Goal: Information Seeking & Learning: Learn about a topic

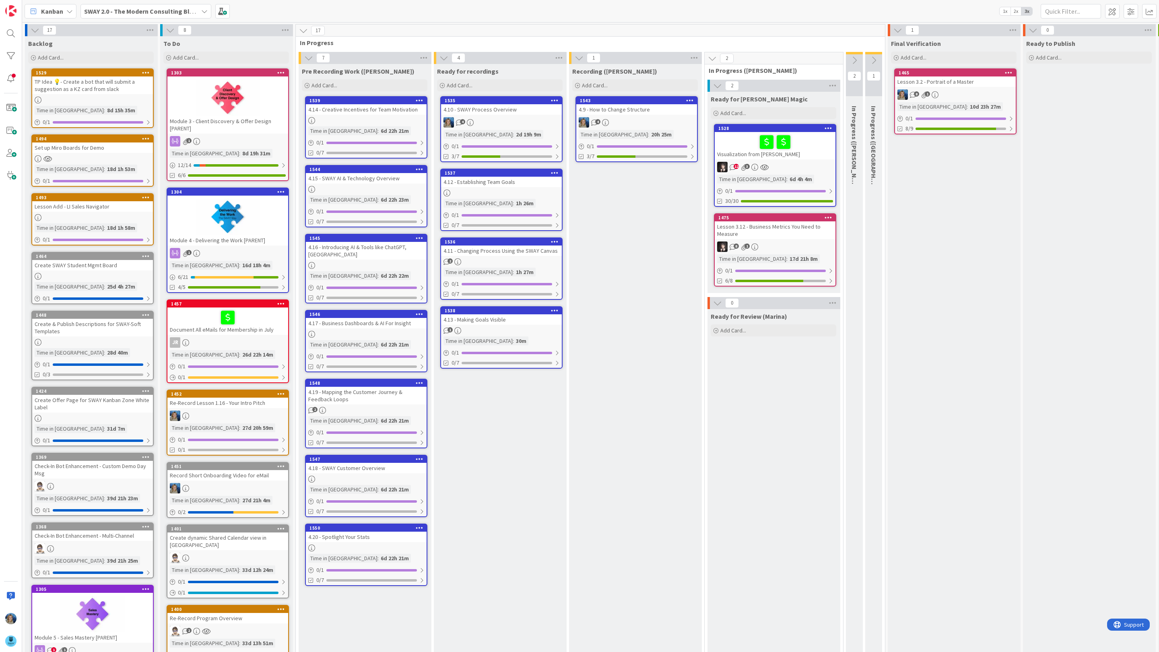
click at [379, 110] on div "4.14 - Creative Incentives for Team Motivation" at bounding box center [366, 109] width 121 height 10
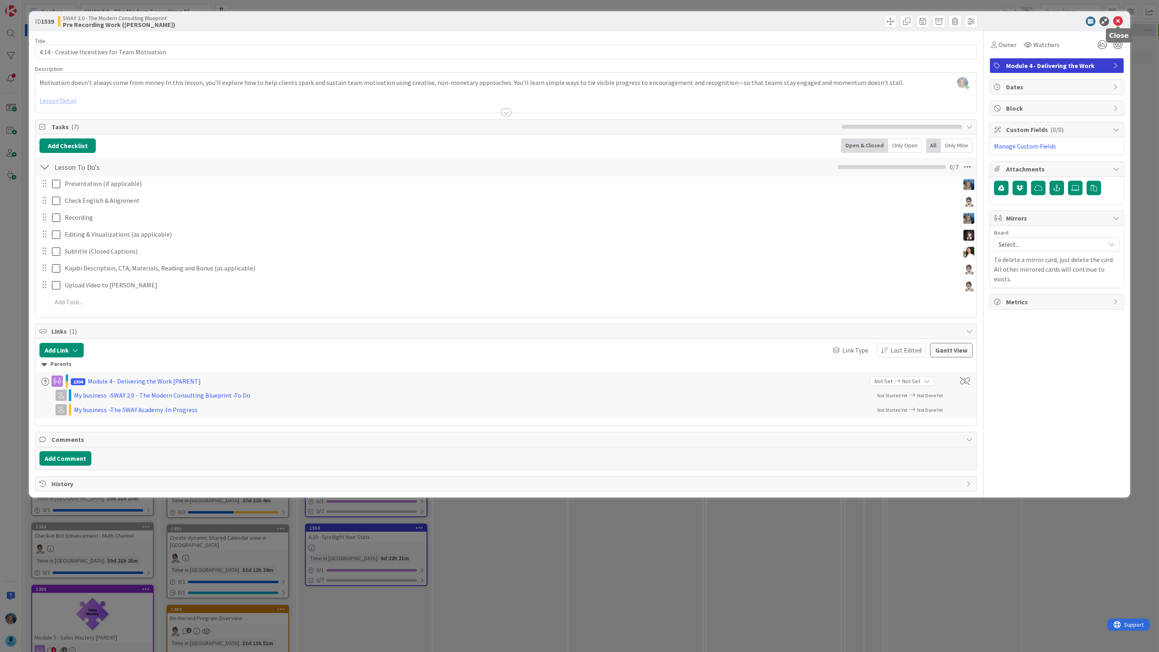
click at [1118, 19] on icon at bounding box center [1118, 21] width 10 height 10
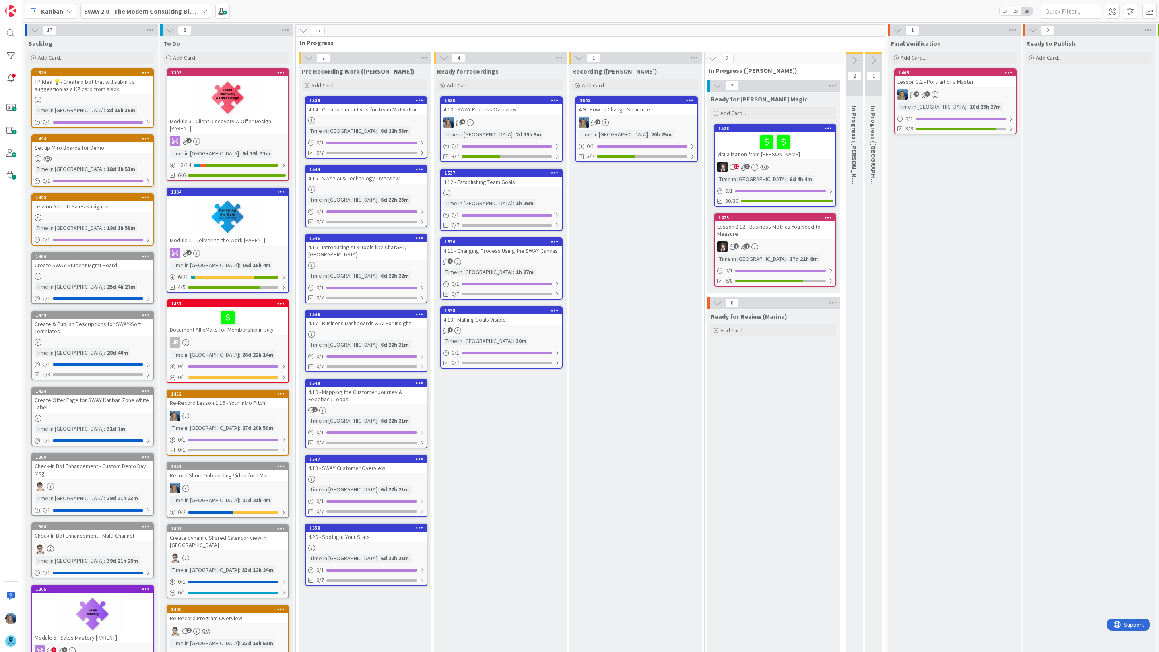
click at [805, 160] on link "1528 Visualization from [PERSON_NAME] 12 3 Time in [GEOGRAPHIC_DATA] : 6d 4h 4m…" at bounding box center [775, 165] width 122 height 83
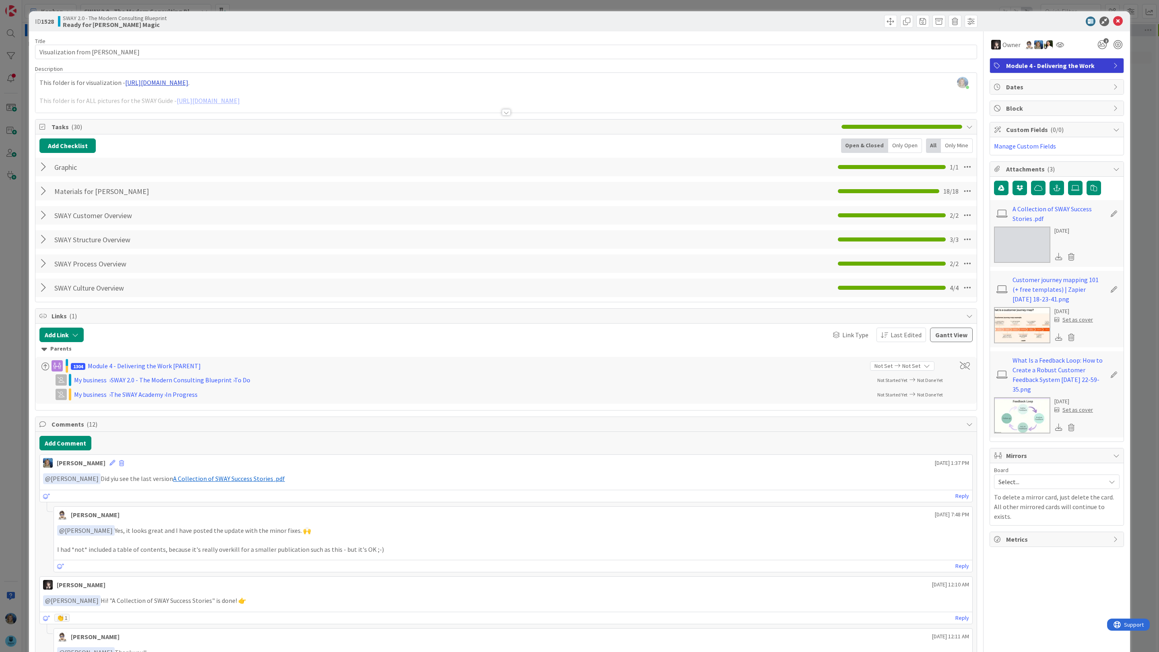
click at [262, 83] on div "[PERSON_NAME] just joined This folder is for visualization - [URL][DOMAIN_NAME]…" at bounding box center [505, 93] width 941 height 40
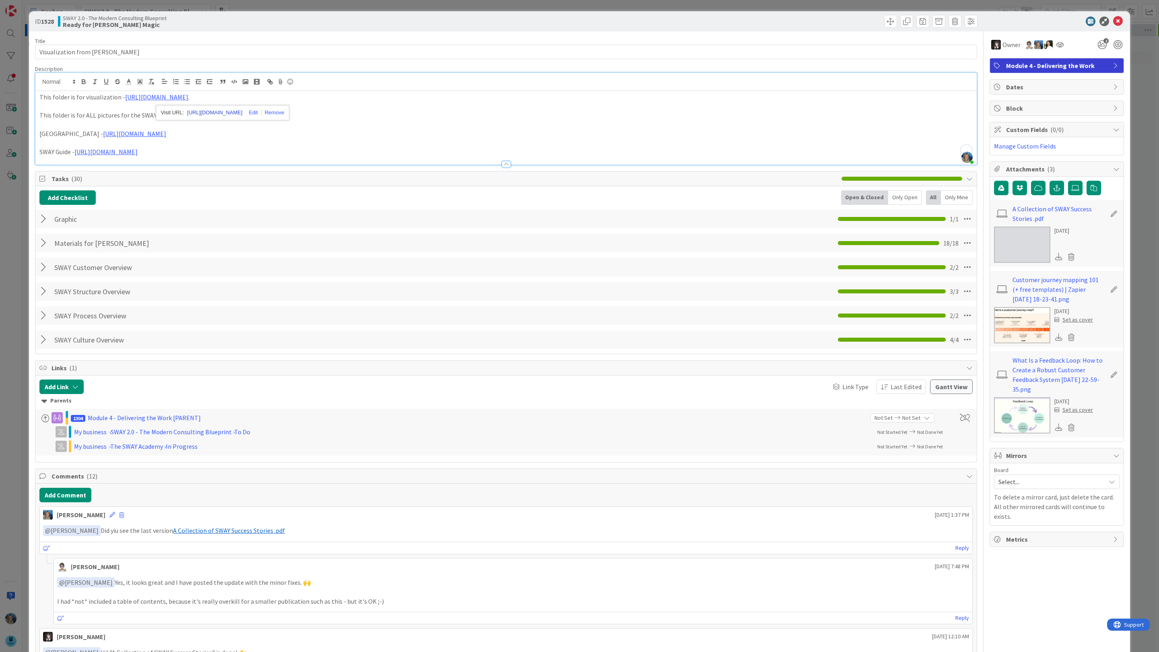
click at [242, 110] on link "[URL][DOMAIN_NAME]" at bounding box center [214, 112] width 55 height 10
click at [1116, 22] on icon at bounding box center [1118, 21] width 10 height 10
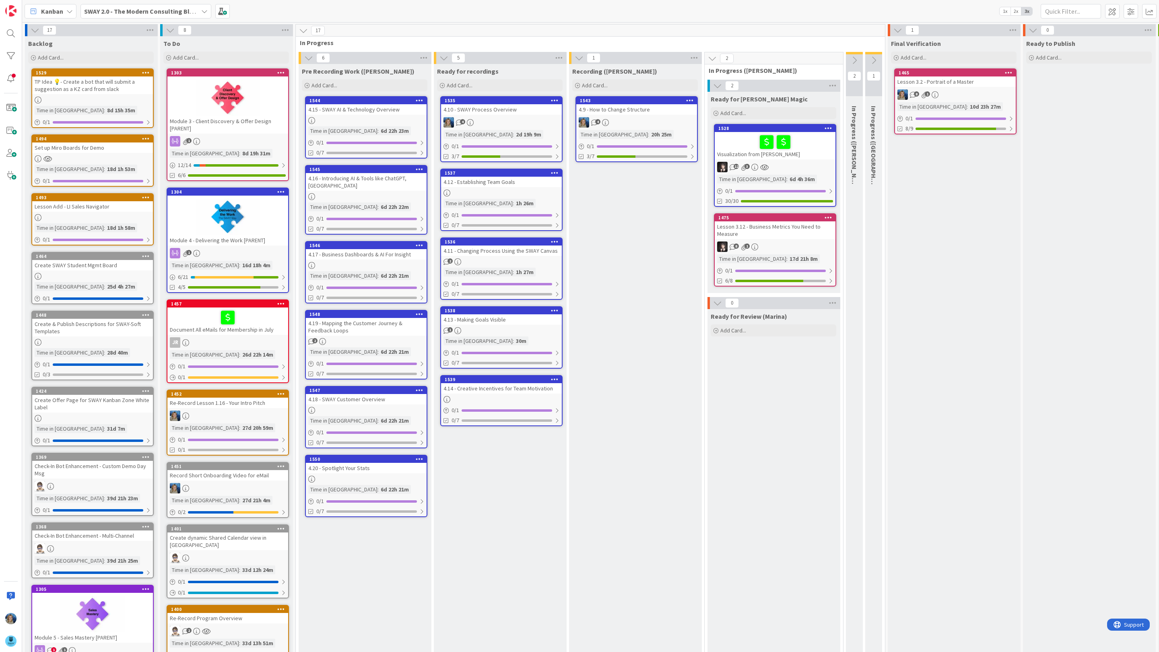
click at [506, 389] on div "4.14 - Creative Incentives for Team Motivation" at bounding box center [501, 388] width 121 height 10
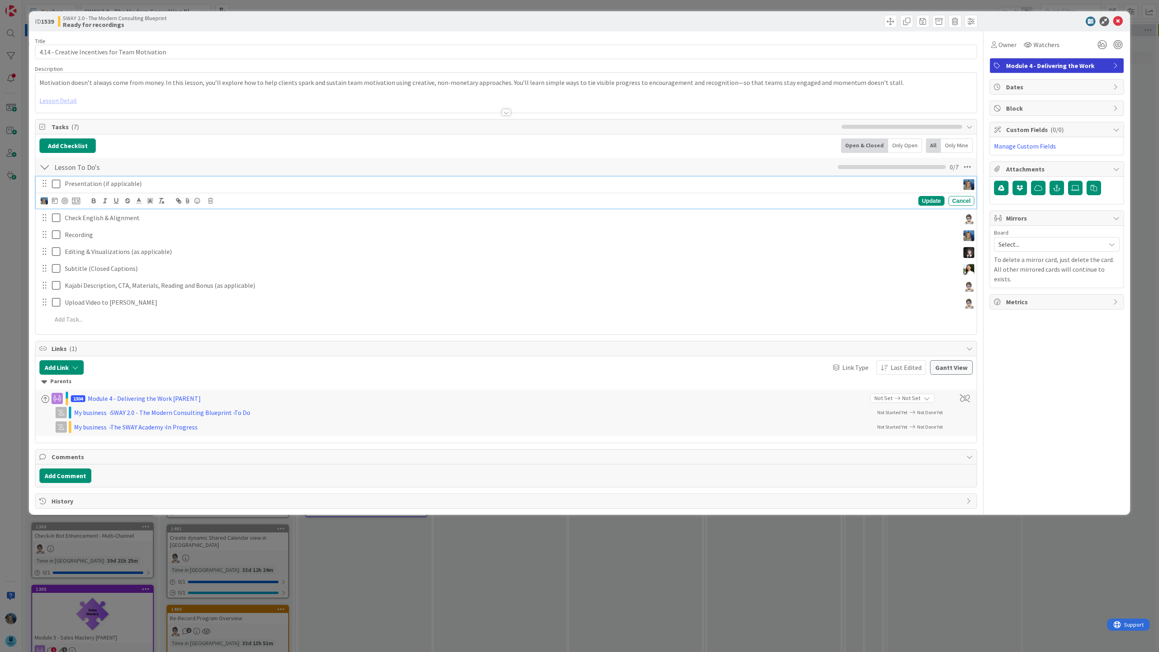
click at [150, 183] on p "Presentation (if applicable)" at bounding box center [510, 183] width 891 height 9
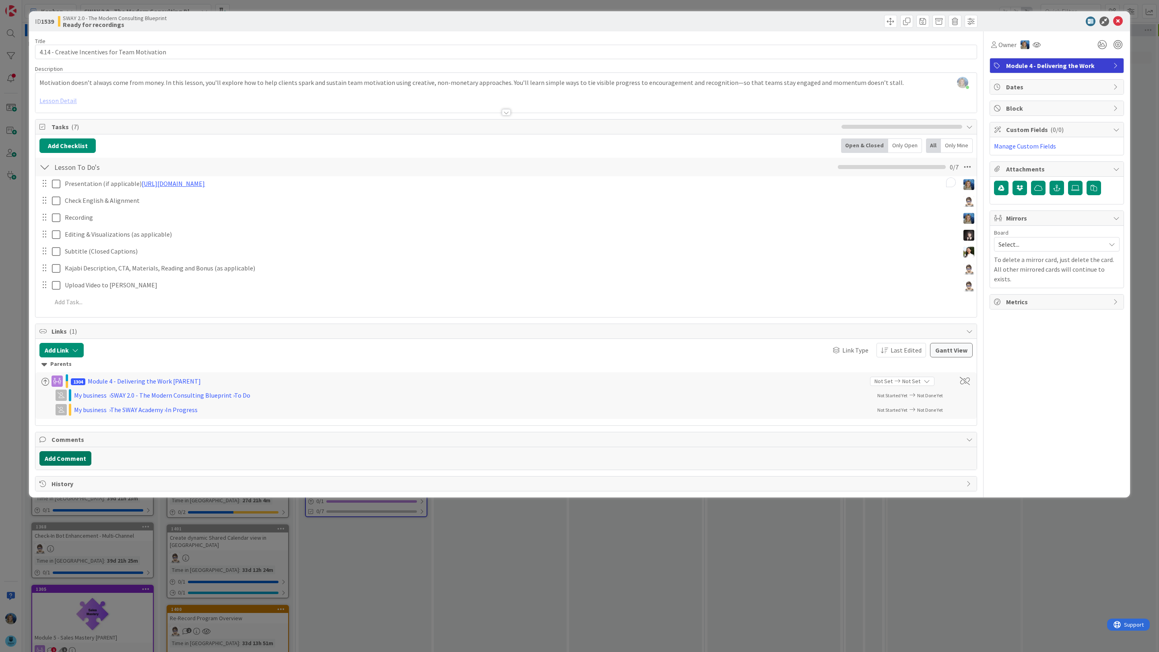
click at [71, 477] on div "Title 46 / 128 4.14 - Creative Incentives for Team Motivation Description [PERS…" at bounding box center [506, 261] width 942 height 460
click at [80, 458] on button "Add Comment" at bounding box center [65, 458] width 52 height 14
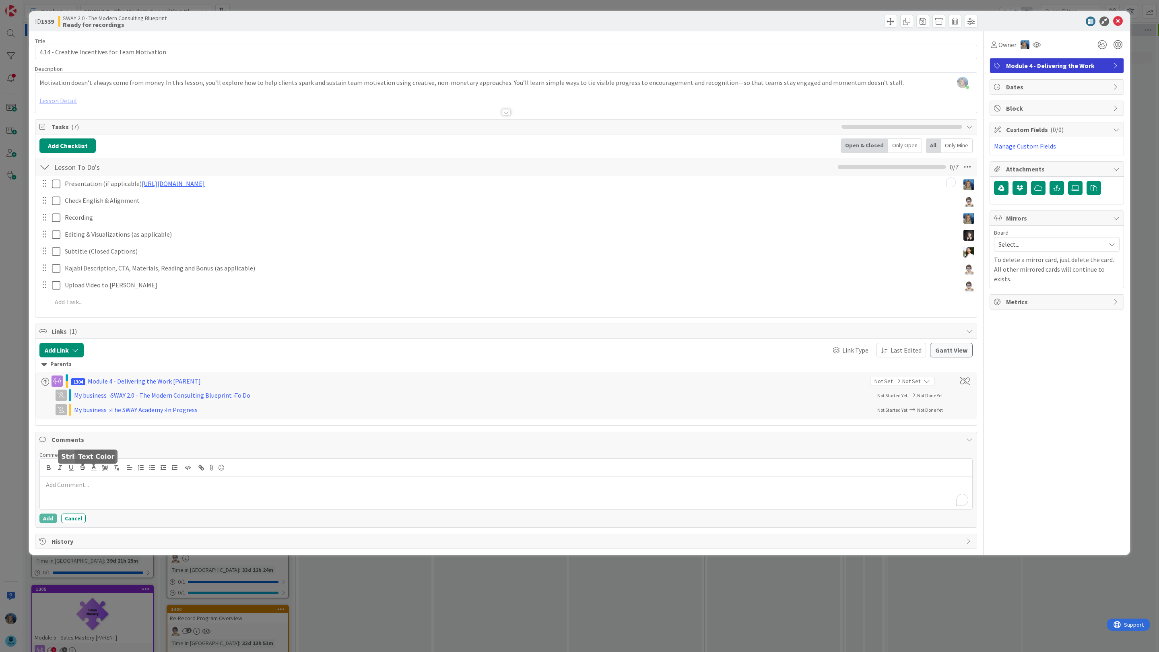
click at [94, 493] on div "To enrich screen reader interactions, please activate Accessibility in Grammarl…" at bounding box center [506, 493] width 932 height 32
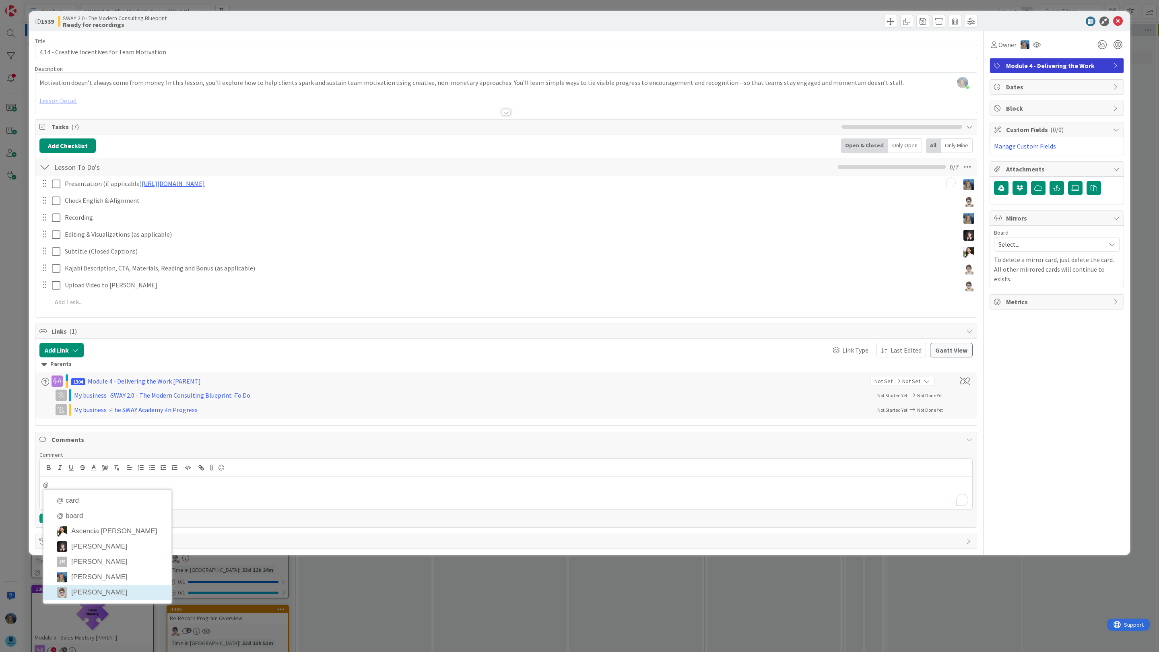
click at [106, 591] on li "[PERSON_NAME]" at bounding box center [107, 592] width 128 height 15
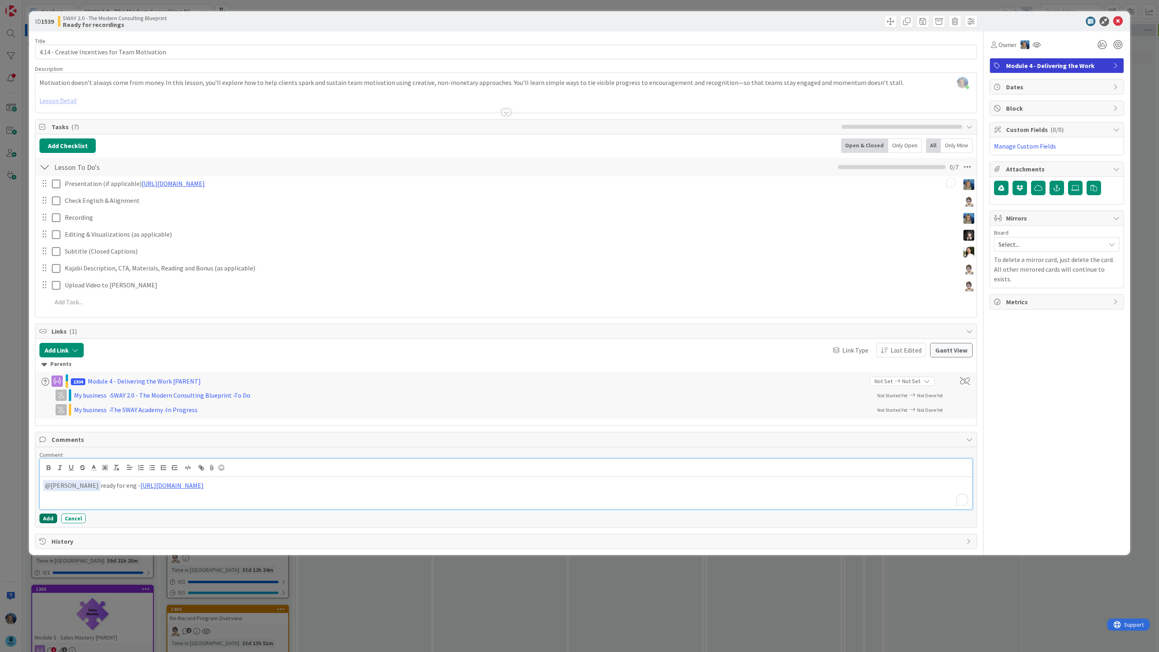
click at [51, 520] on button "Add" at bounding box center [48, 518] width 18 height 10
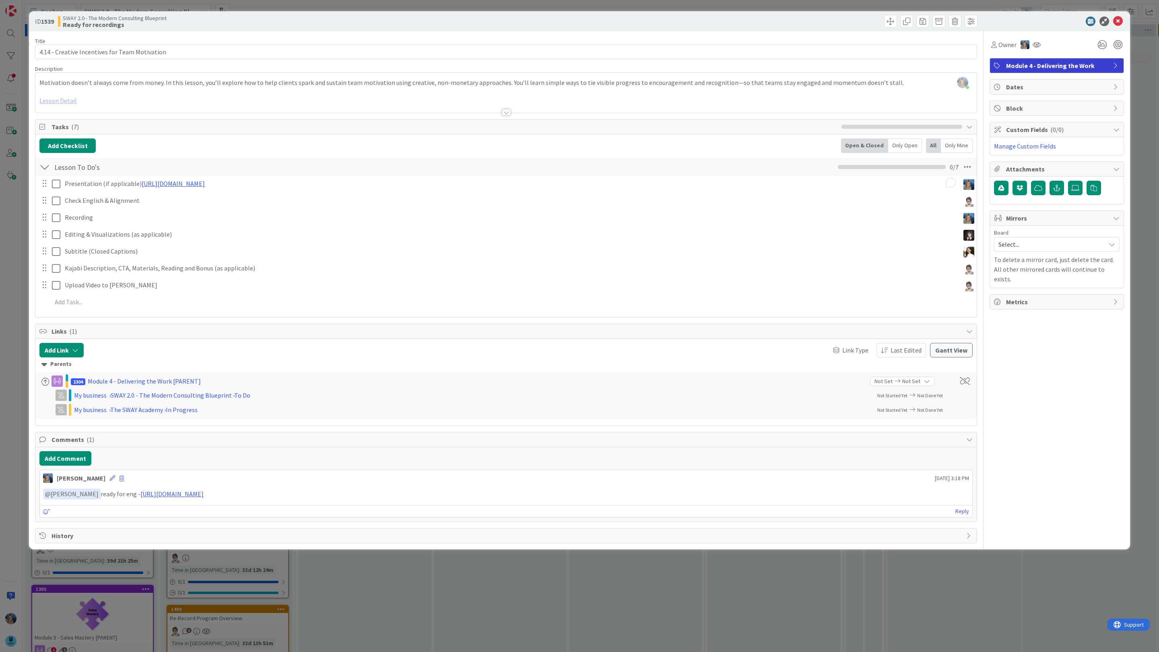
click at [108, 99] on div at bounding box center [505, 102] width 941 height 21
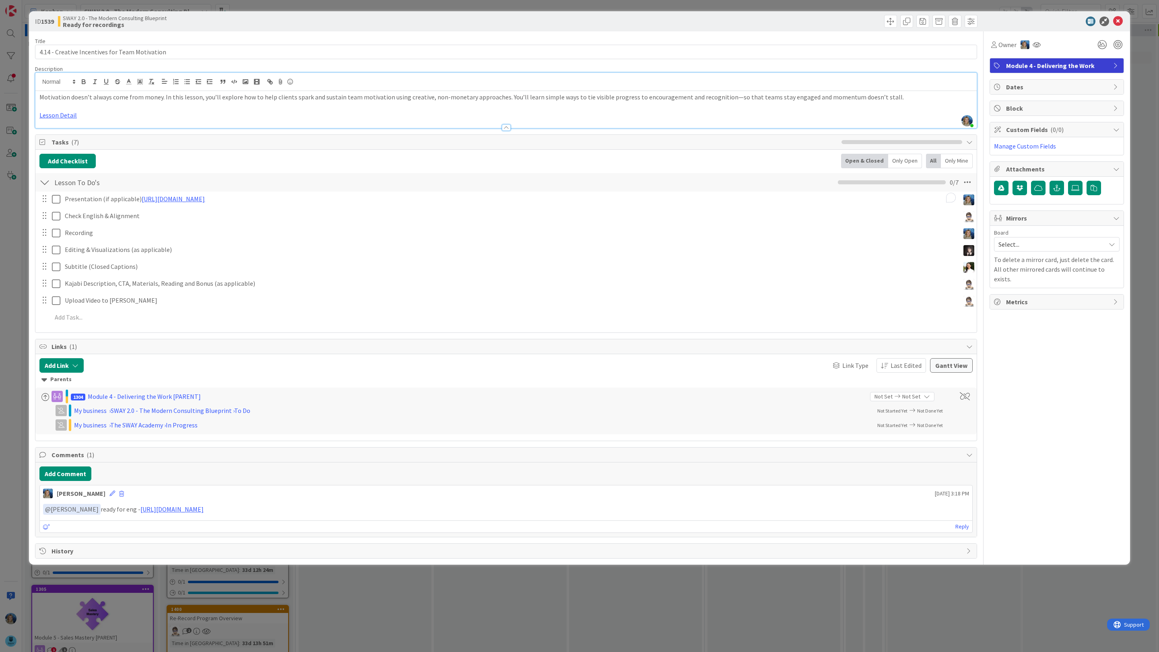
click at [87, 115] on p "Lesson Detail" at bounding box center [505, 115] width 933 height 9
click at [64, 115] on link "Lesson Detail" at bounding box center [57, 115] width 37 height 8
click at [69, 131] on link "[URL][DOMAIN_NAME]" at bounding box center [58, 131] width 55 height 10
click at [1119, 17] on icon at bounding box center [1118, 21] width 10 height 10
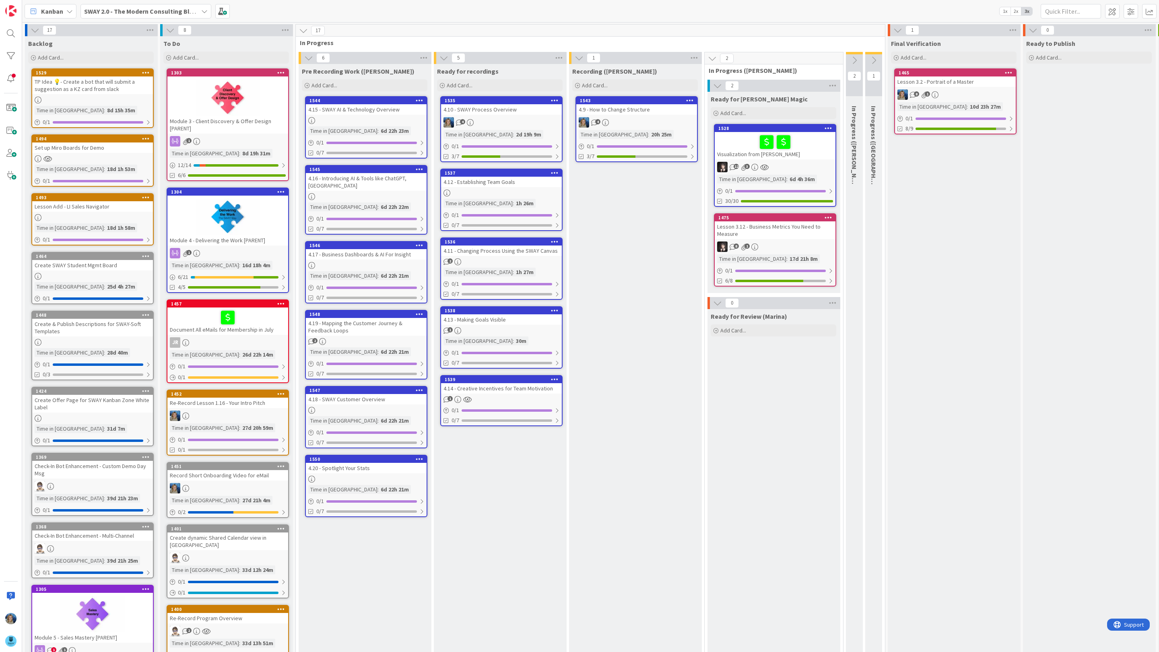
click at [503, 392] on link "1539 4.14 - Creative Incentives for Team Motivation 1 0 / 1 0/7" at bounding box center [501, 400] width 122 height 51
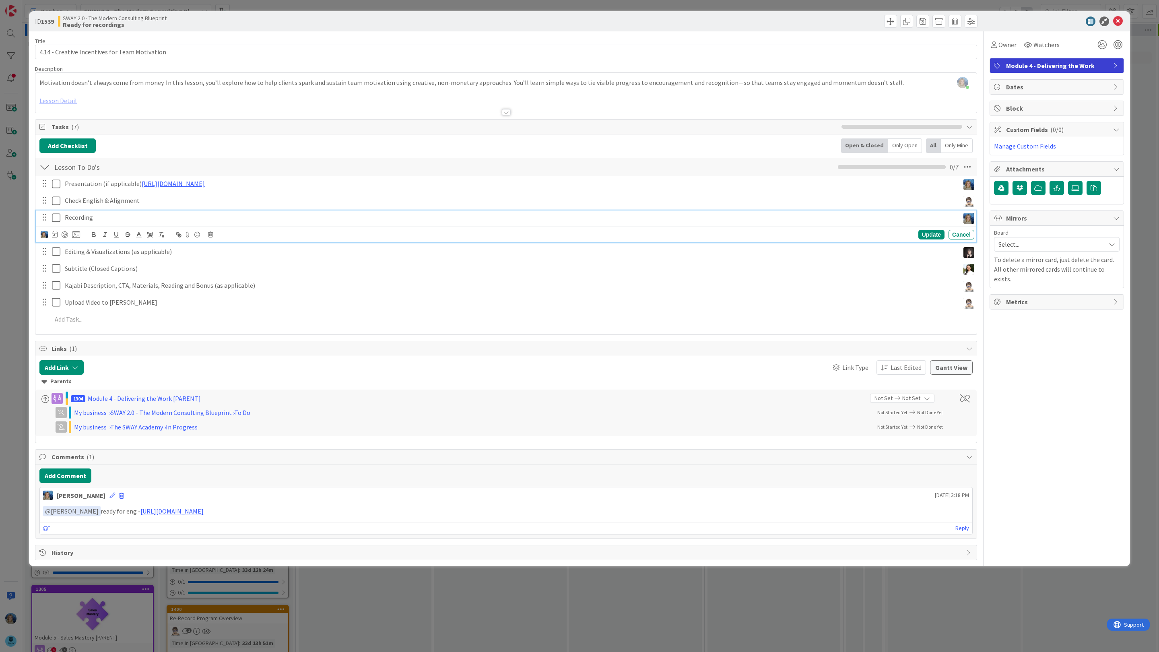
click at [497, 217] on p "Recording" at bounding box center [510, 217] width 891 height 9
click at [1118, 24] on icon at bounding box center [1118, 21] width 10 height 10
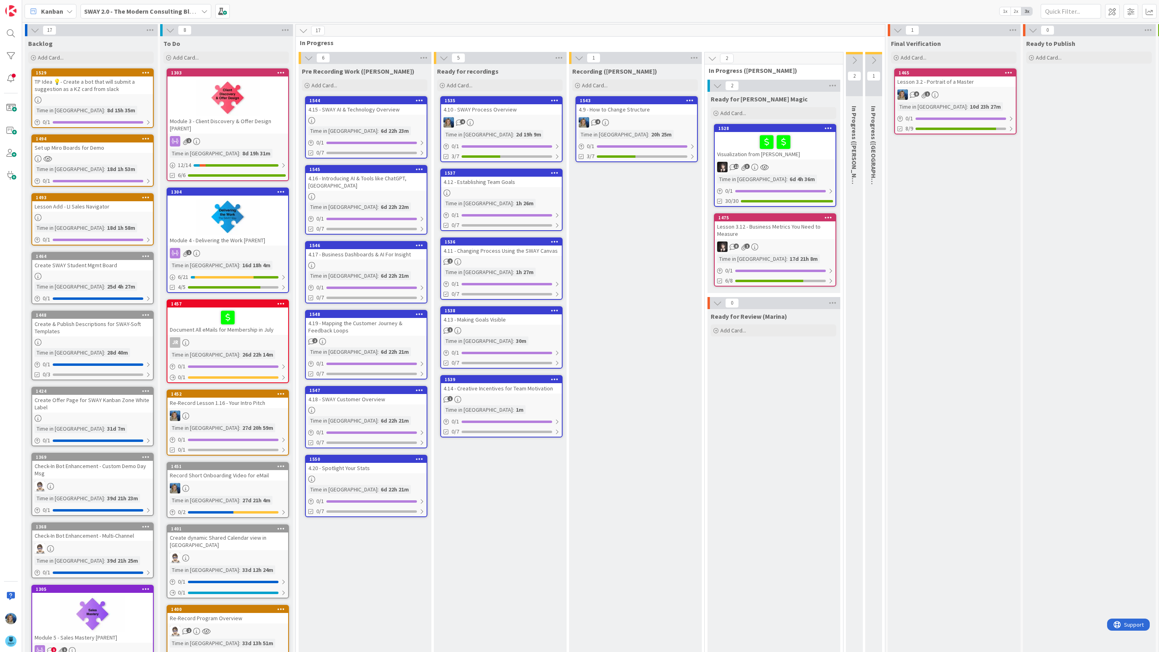
click at [388, 107] on div "4.15 - SWAY AI & Technology Overview" at bounding box center [366, 109] width 121 height 10
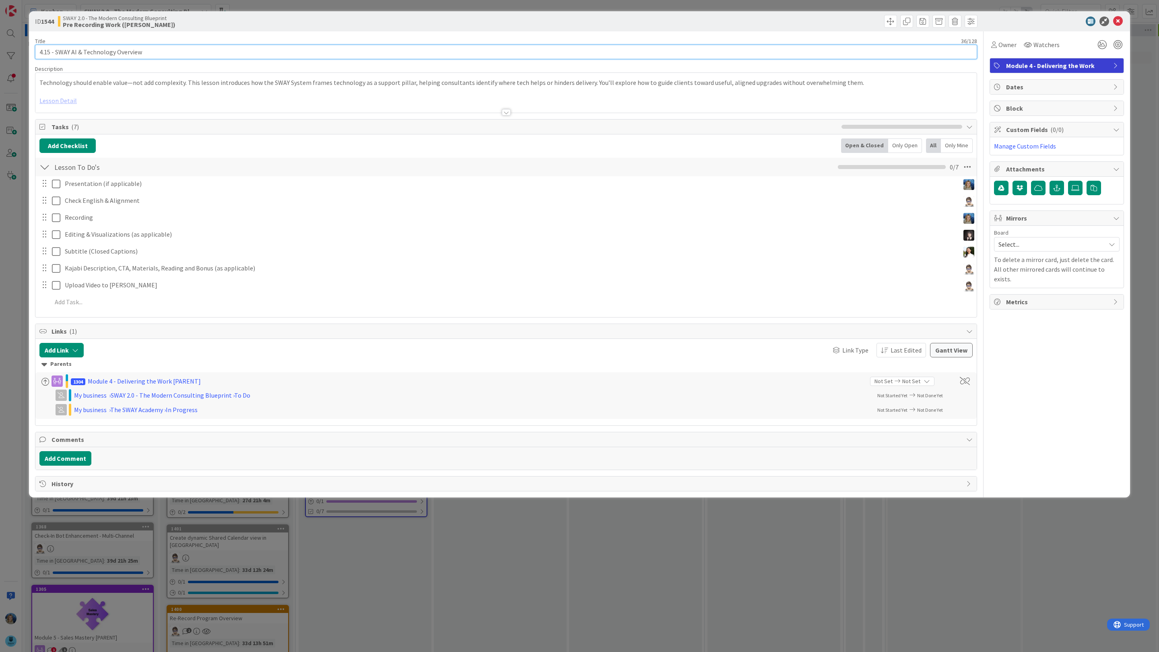
drag, startPoint x: 146, startPoint y: 49, endPoint x: 19, endPoint y: 52, distance: 128.0
click at [19, 52] on div "ID 1544 SWAY 2.0 - The Modern Consulting Blueprint Pre Recording Work (Marina) …" at bounding box center [579, 326] width 1159 height 652
click at [1009, 46] on span "Owner" at bounding box center [1007, 45] width 18 height 10
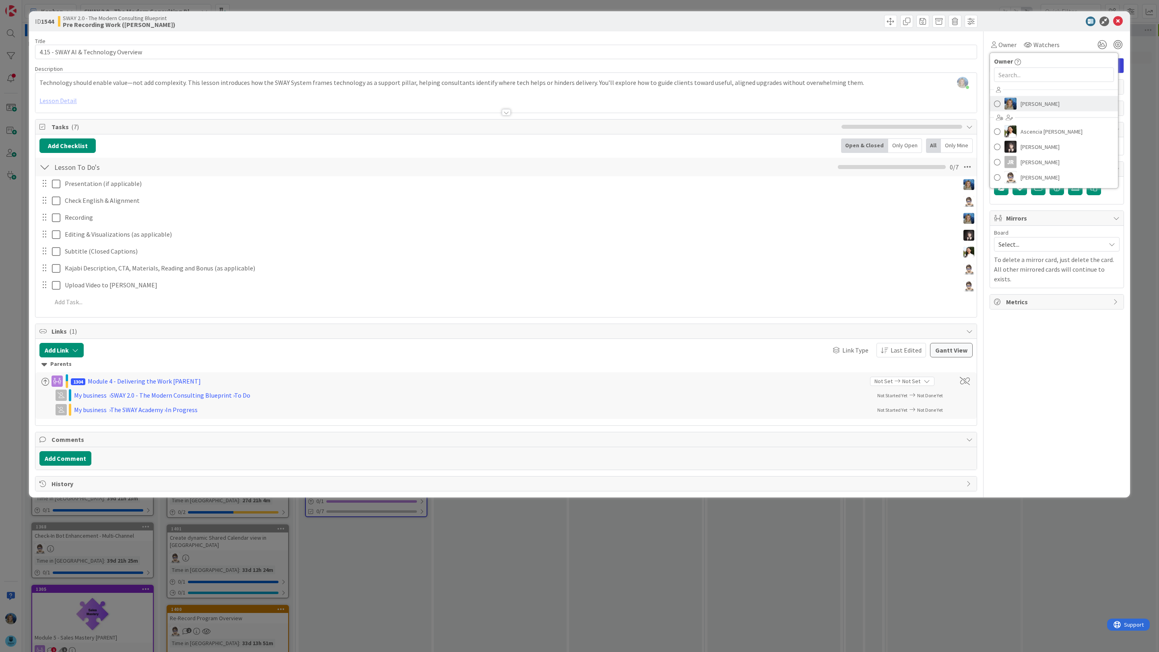
click at [1024, 103] on span "[PERSON_NAME]" at bounding box center [1039, 104] width 39 height 12
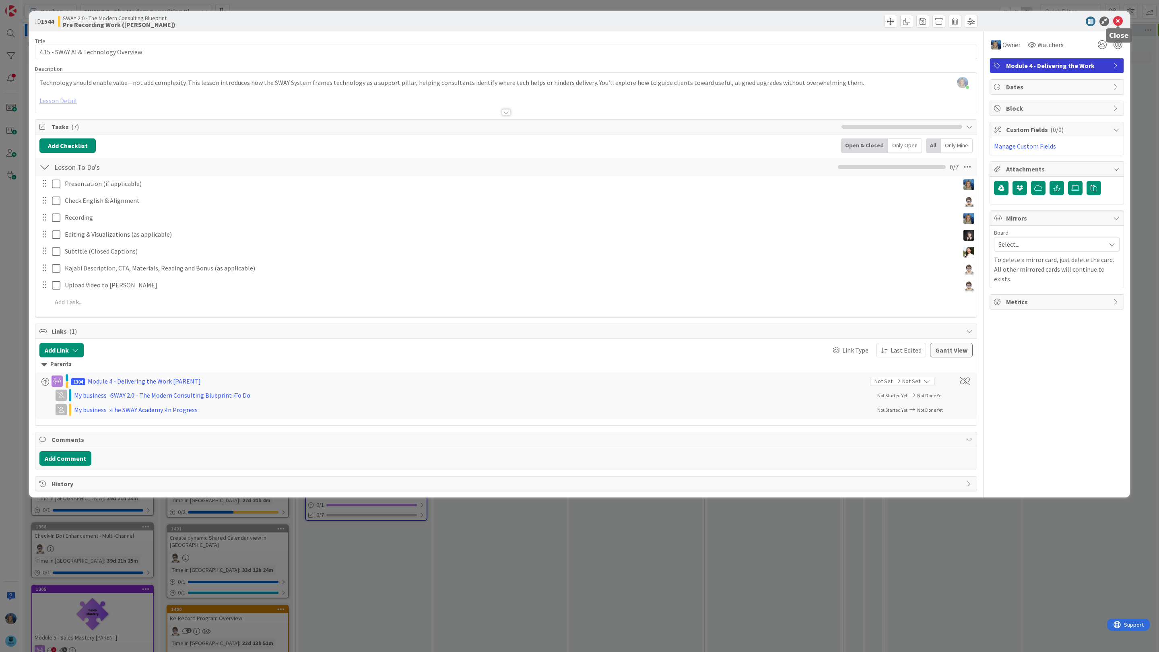
click at [1118, 20] on icon at bounding box center [1118, 21] width 10 height 10
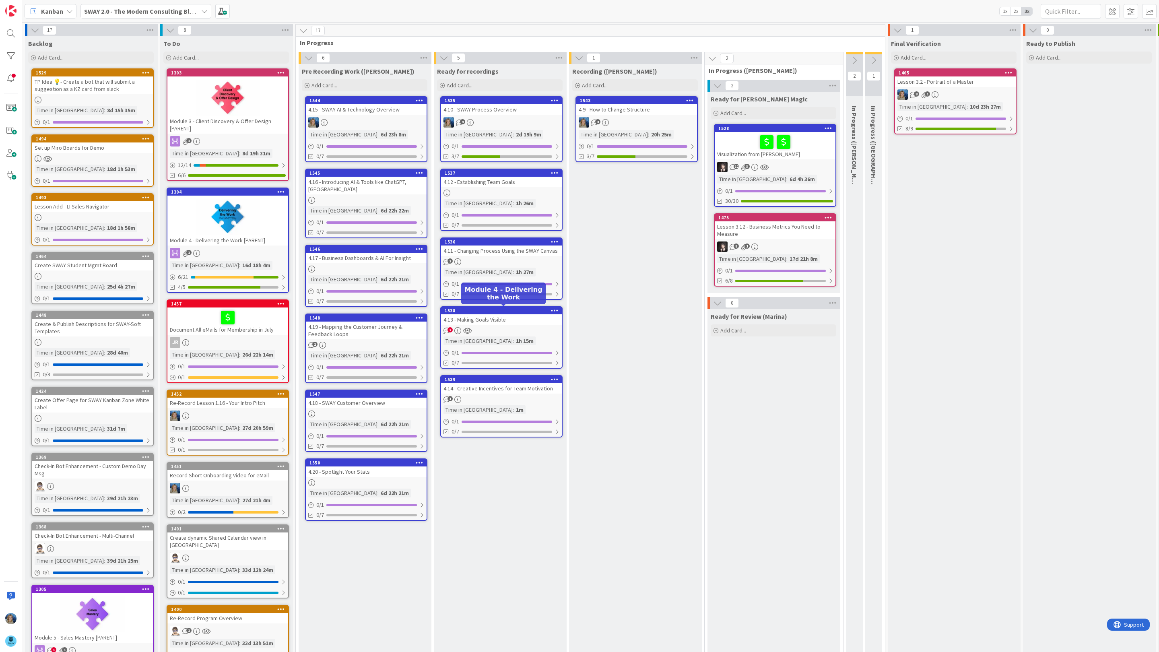
click at [524, 321] on div "4.13 - Making Goals Visible" at bounding box center [501, 319] width 121 height 10
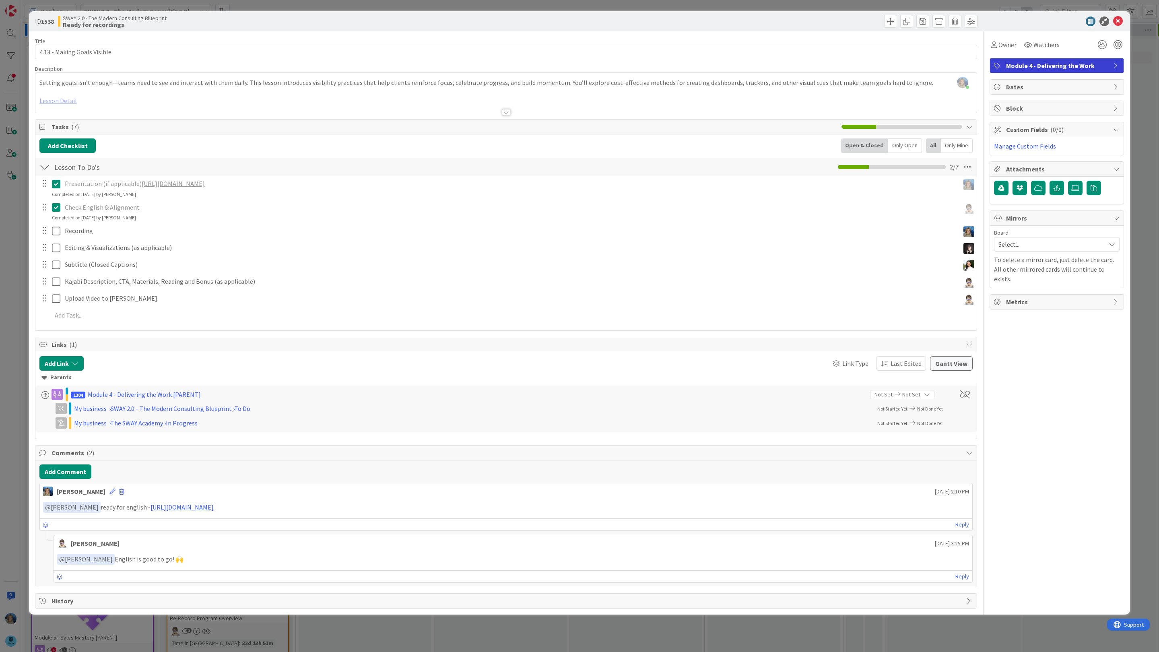
click at [60, 578] on icon at bounding box center [60, 577] width 7 height 6
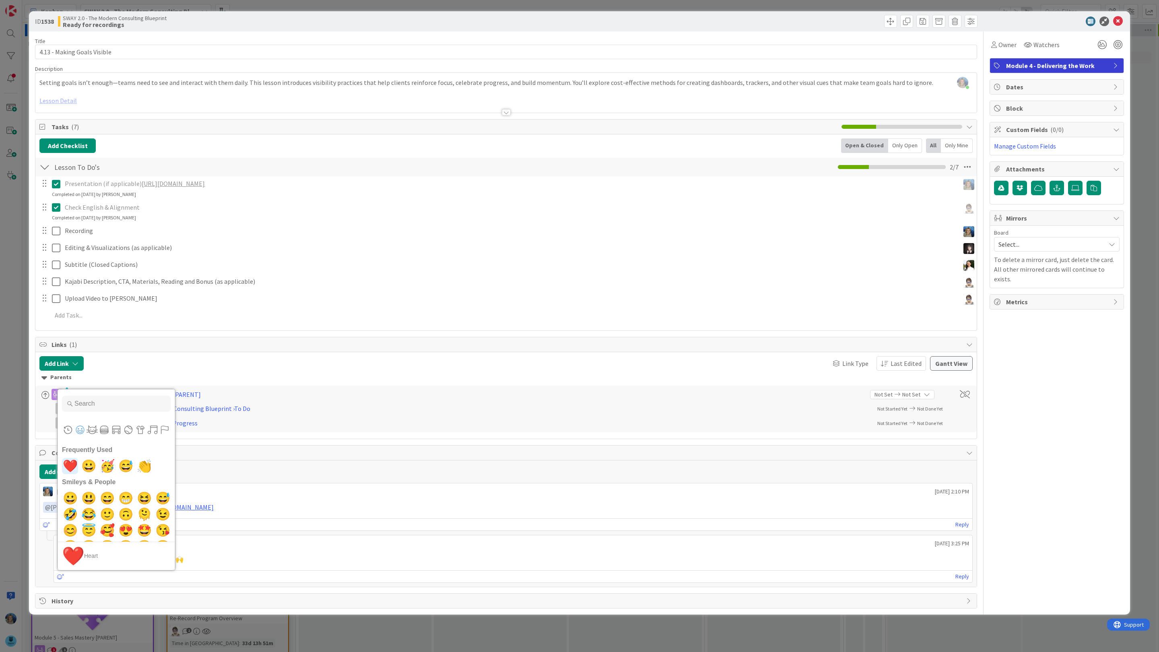
click at [71, 474] on span "❤️" at bounding box center [70, 466] width 19 height 16
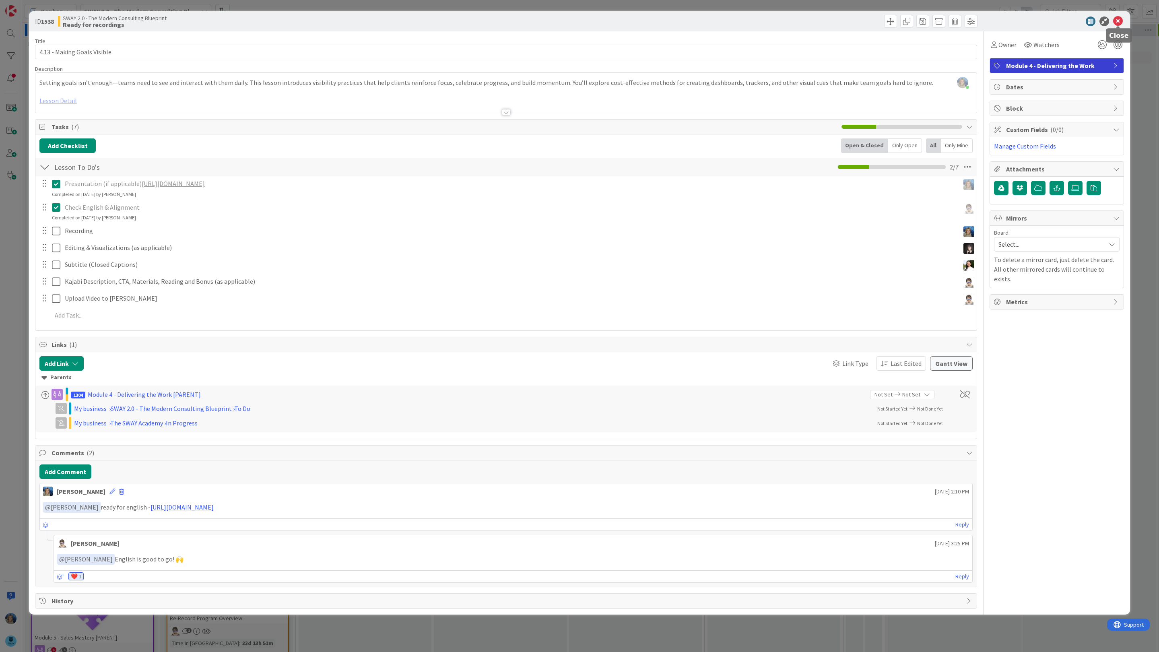
click at [1119, 19] on icon at bounding box center [1118, 21] width 10 height 10
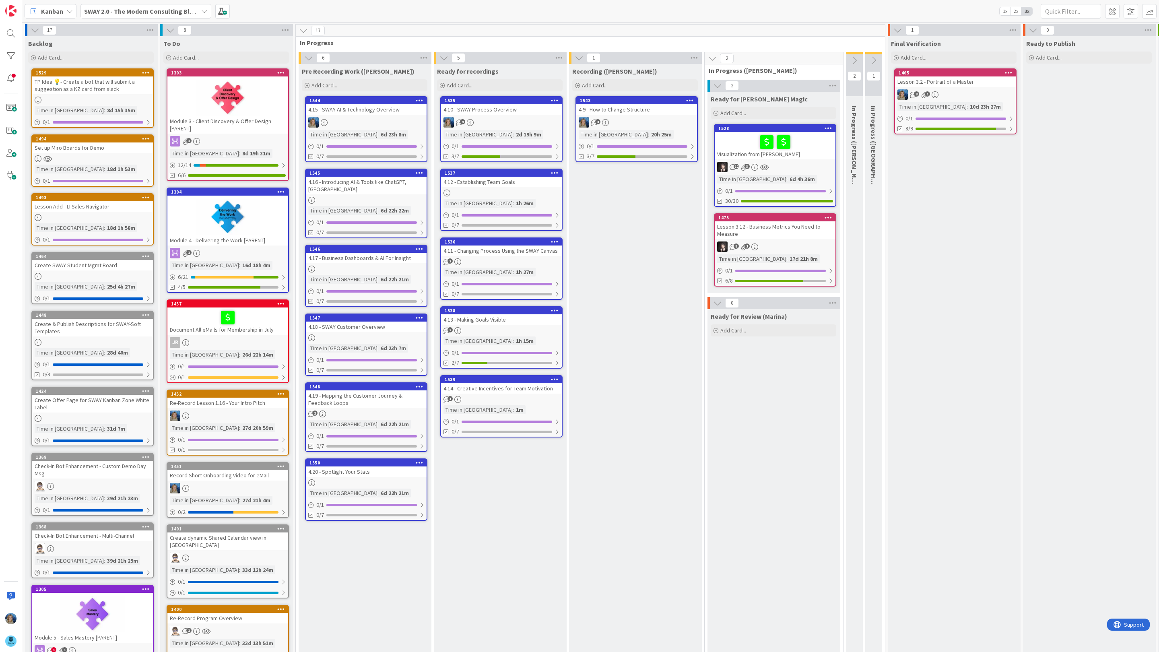
click at [736, 148] on div at bounding box center [775, 142] width 116 height 17
click at [736, 148] on div "17 Backlog Add Card... 1529 TP Idea 💡- Create a bot that will submit a suggesti…" at bounding box center [590, 337] width 1137 height 630
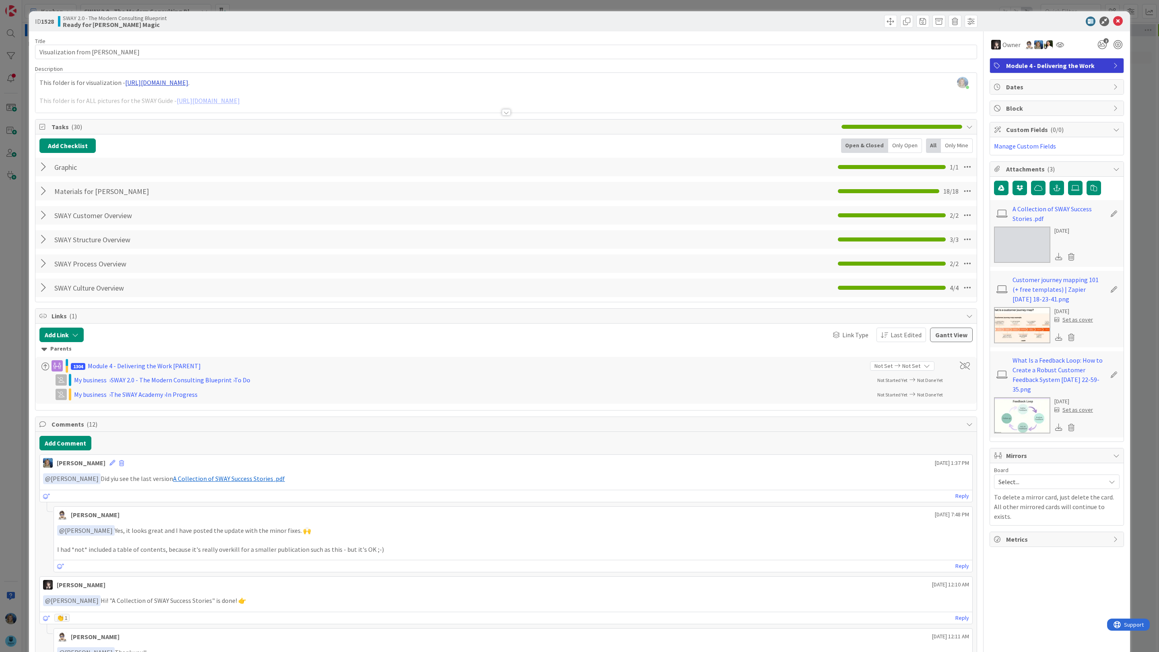
click at [325, 84] on div "[PERSON_NAME] just joined This folder is for visualization - [URL][DOMAIN_NAME]…" at bounding box center [505, 93] width 941 height 40
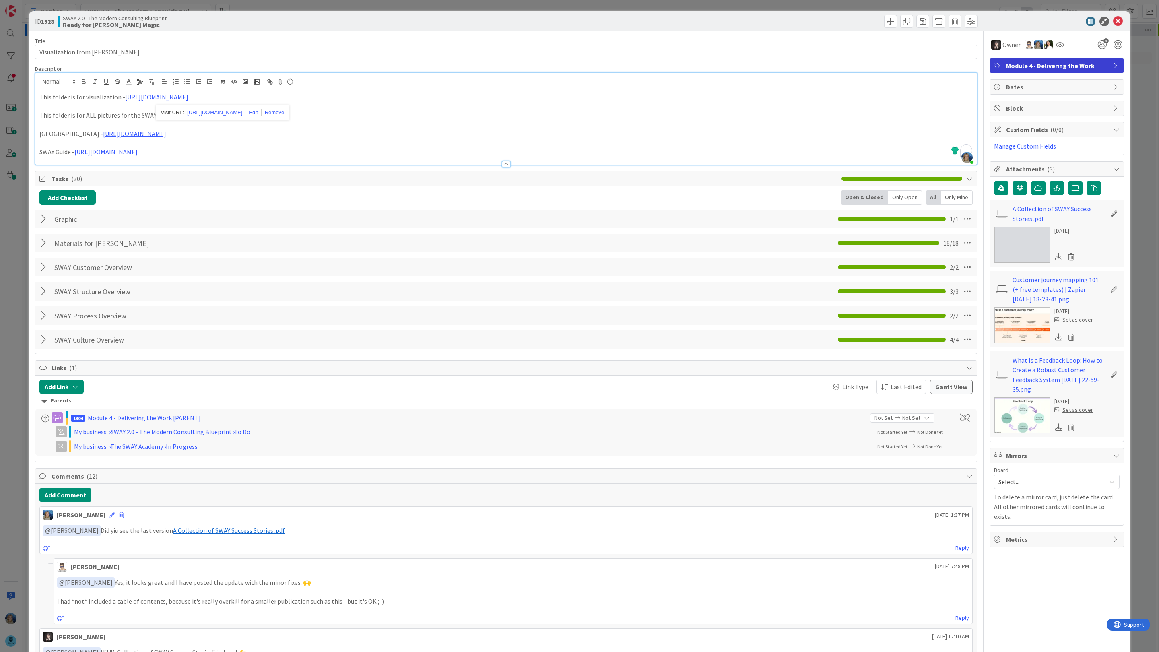
click at [240, 114] on link "[URL][DOMAIN_NAME]" at bounding box center [208, 115] width 63 height 8
click at [303, 131] on link "[URL][DOMAIN_NAME]" at bounding box center [275, 131] width 55 height 10
click at [188, 95] on link "[URL][DOMAIN_NAME]" at bounding box center [156, 97] width 63 height 8
click at [218, 111] on link "[URL][DOMAIN_NAME]" at bounding box center [214, 112] width 55 height 10
